Goal: Information Seeking & Learning: Learn about a topic

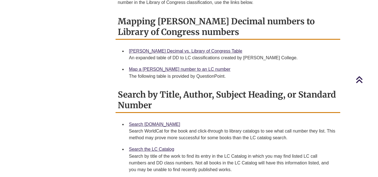
scroll to position [256, 0]
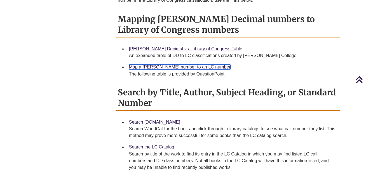
click at [183, 65] on link "Map a [PERSON_NAME] number to an LC number" at bounding box center [180, 67] width 102 height 5
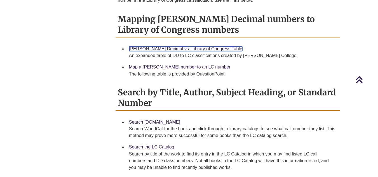
click at [165, 46] on link "[PERSON_NAME] Decimal vs. Library of Congress Table" at bounding box center [185, 48] width 113 height 5
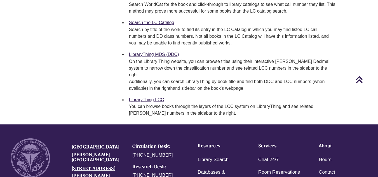
scroll to position [385, 0]
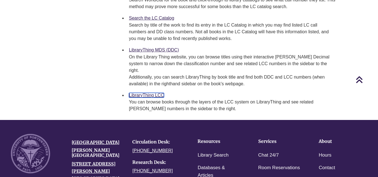
click at [147, 93] on link "LibraryThing LCC" at bounding box center [146, 95] width 35 height 5
click at [158, 48] on link "LibraryThing MDS (DDC)" at bounding box center [154, 50] width 50 height 5
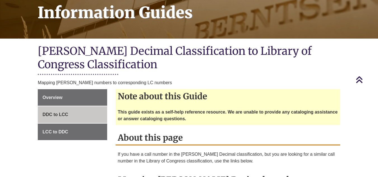
scroll to position [93, 0]
